Goal: Task Accomplishment & Management: Manage account settings

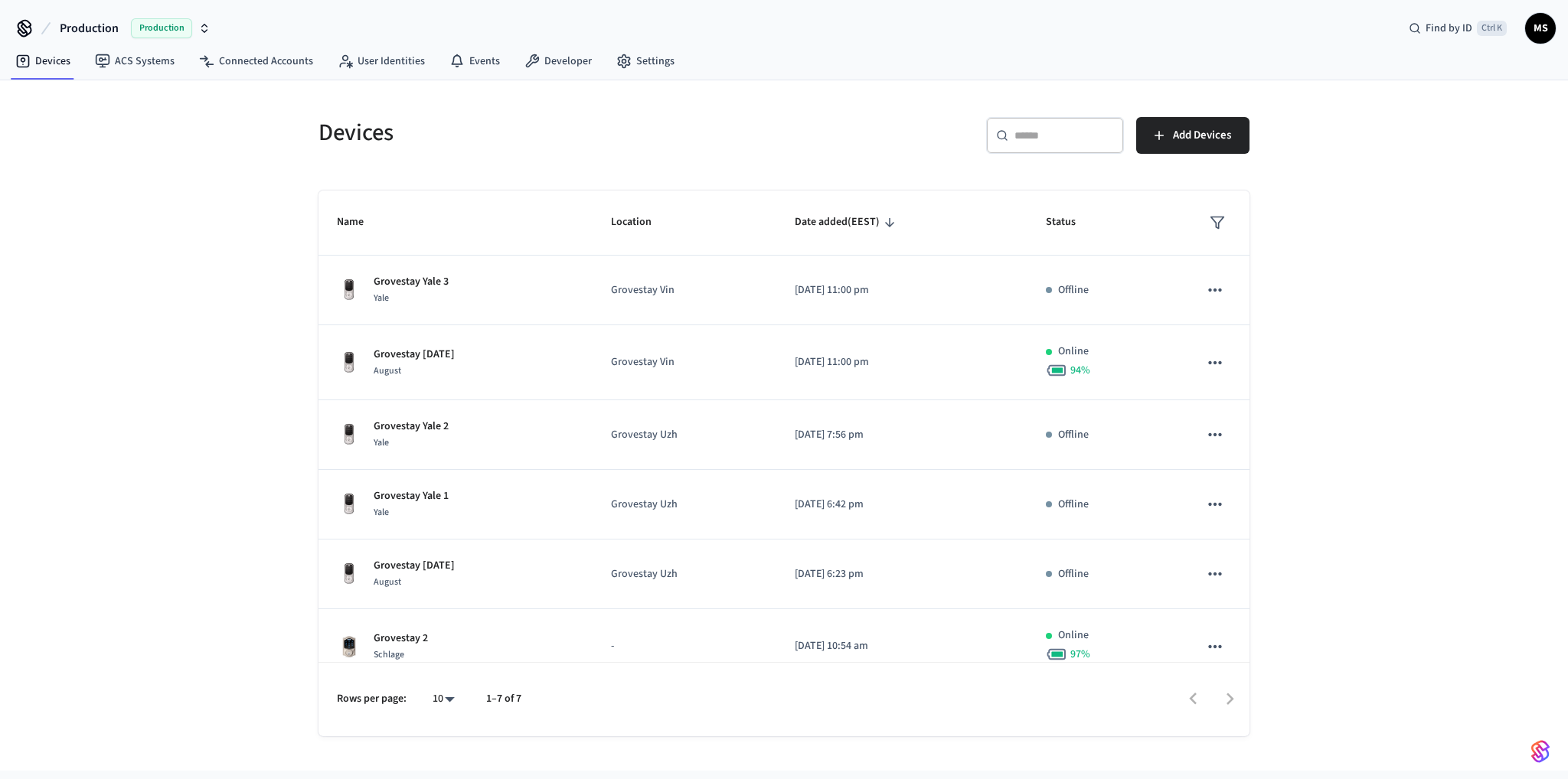
click at [186, 23] on span "Production" at bounding box center [161, 28] width 62 height 20
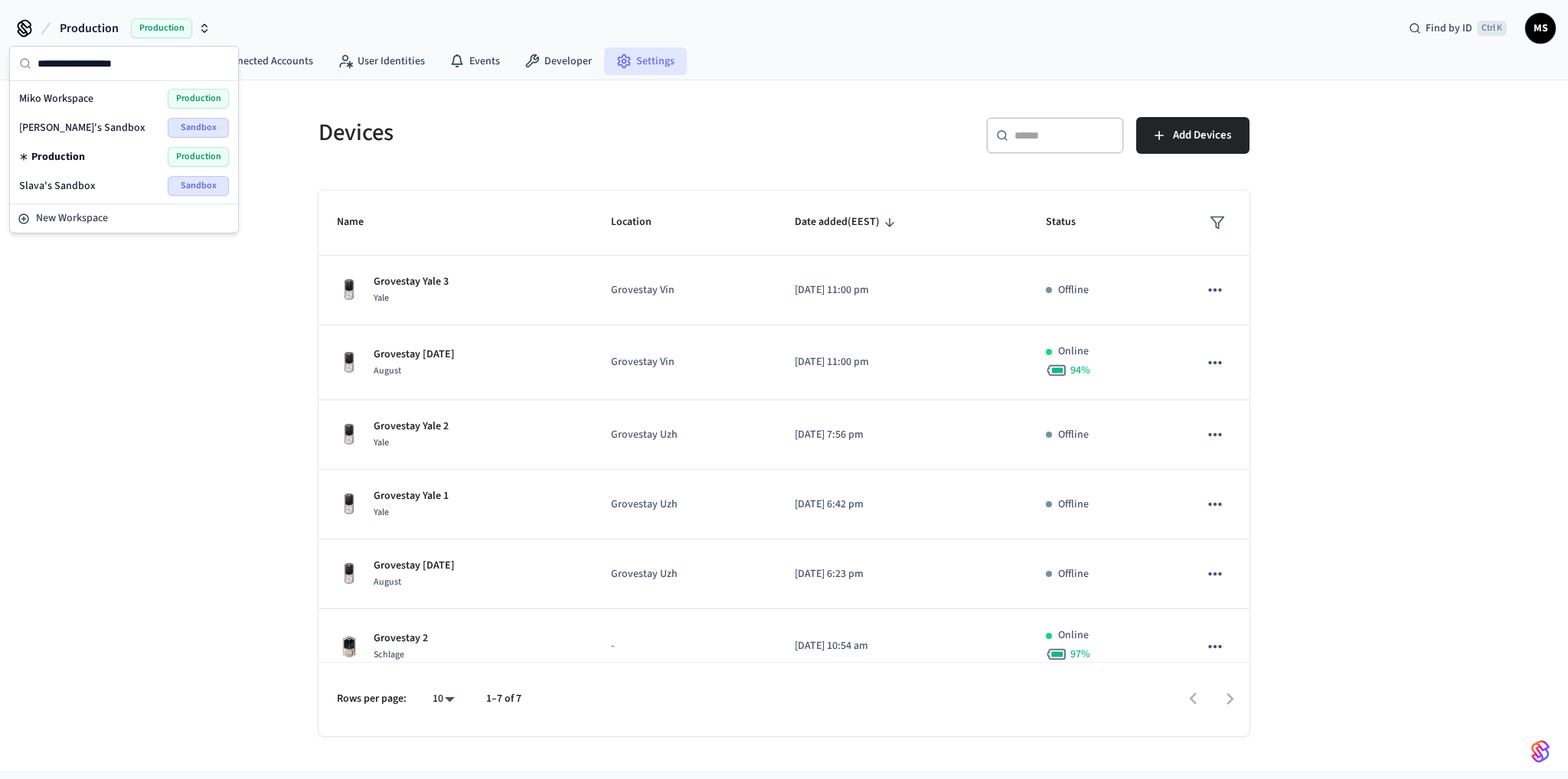
click at [617, 53] on icon at bounding box center [624, 61] width 16 height 16
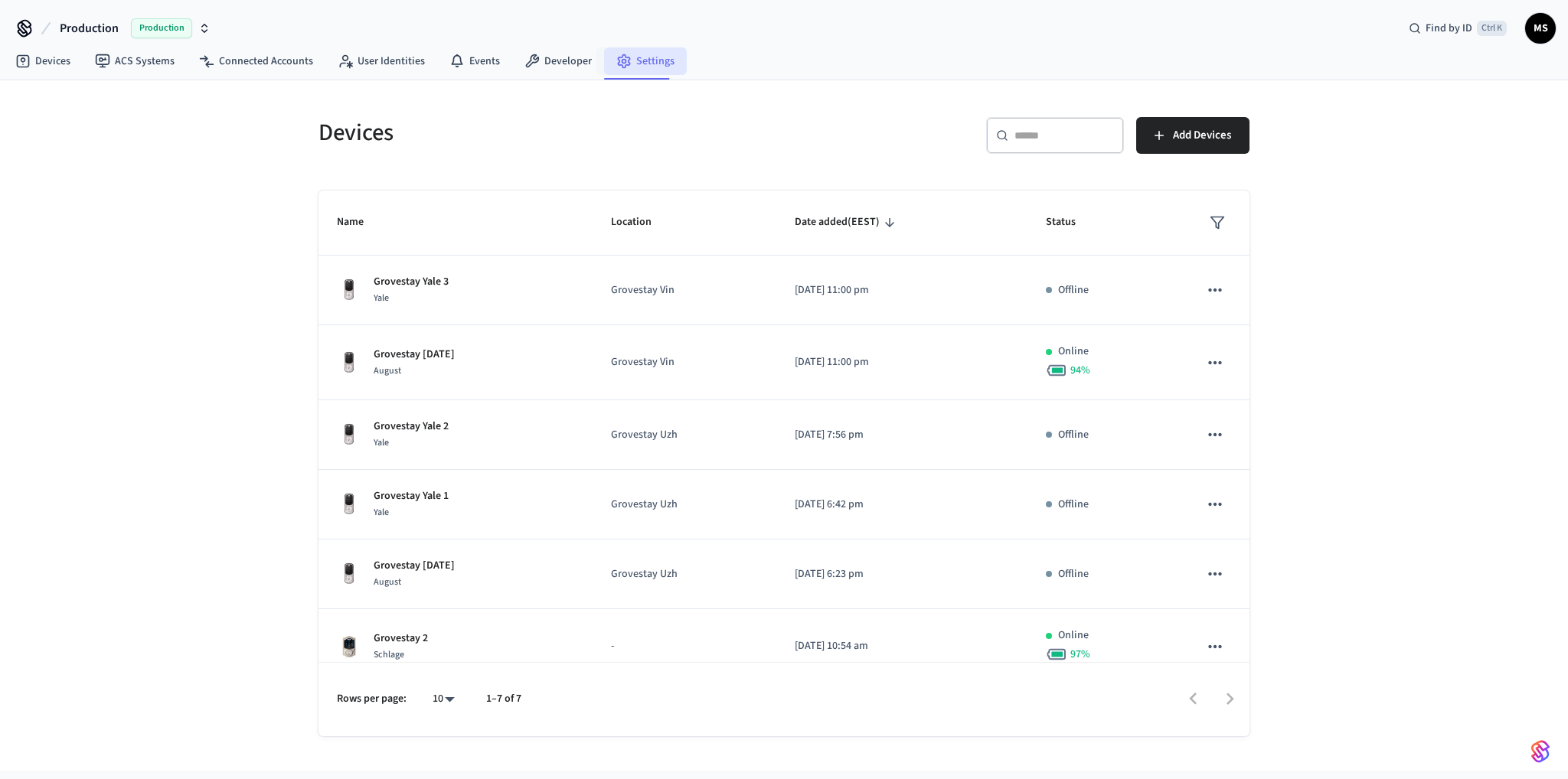
click at [637, 55] on link "Settings" at bounding box center [645, 62] width 83 height 28
click at [636, 55] on link "Settings" at bounding box center [645, 62] width 83 height 28
click at [582, 57] on link "Developer" at bounding box center [558, 62] width 92 height 28
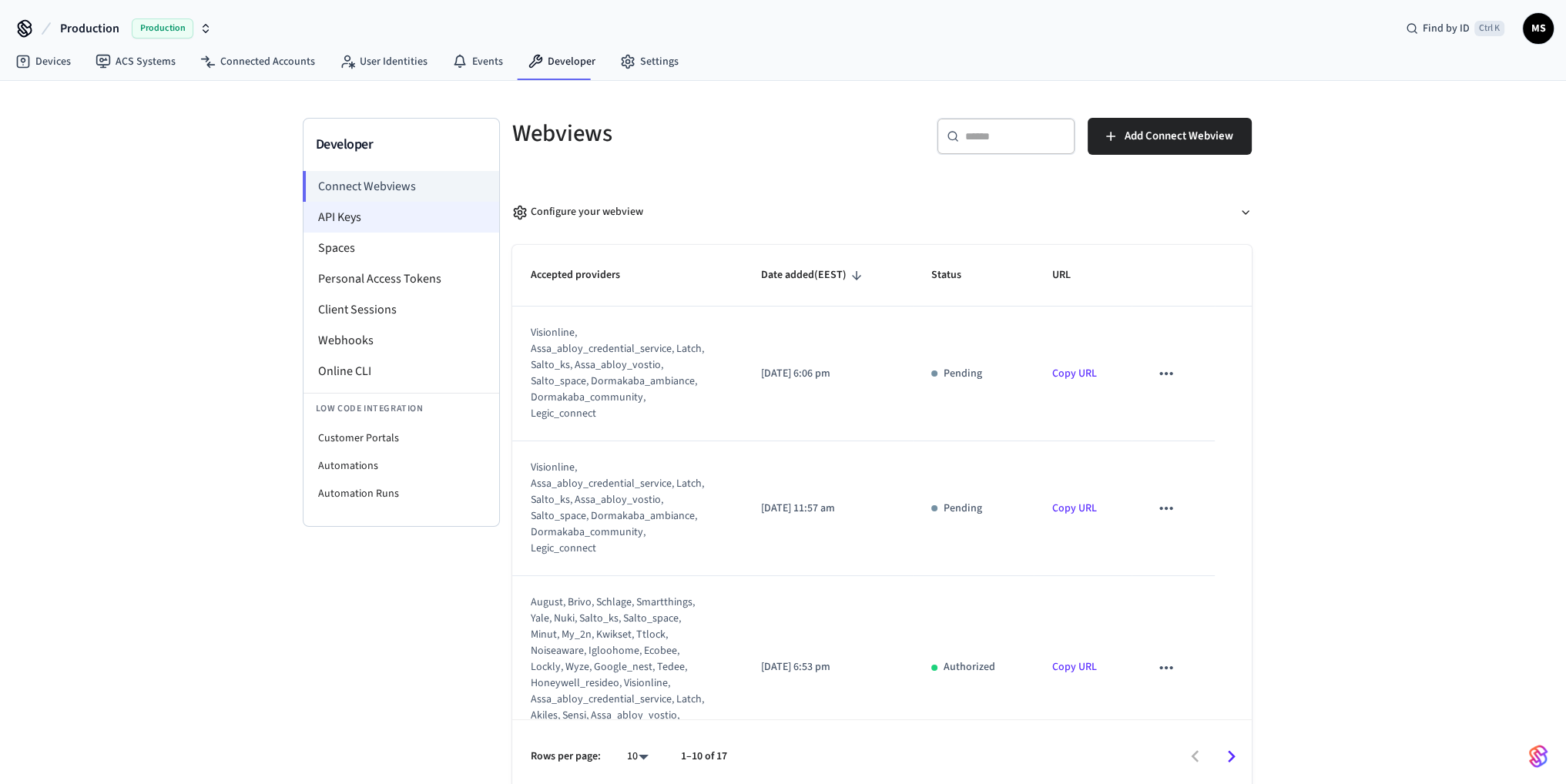
click at [406, 211] on li "API Keys" at bounding box center [401, 216] width 196 height 31
